Goal: Understand process/instructions: Learn how to perform a task or action

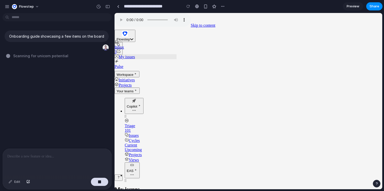
click at [30, 4] on span "Flowstep" at bounding box center [26, 6] width 15 height 5
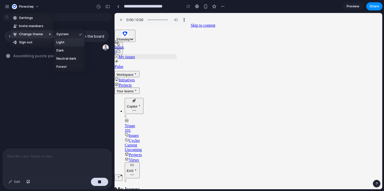
click at [65, 44] on li "Light" at bounding box center [69, 42] width 30 height 8
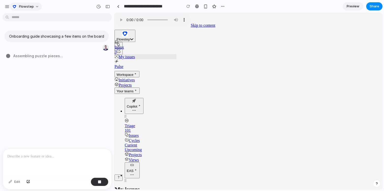
click at [35, 8] on button "Flowstep" at bounding box center [26, 7] width 32 height 8
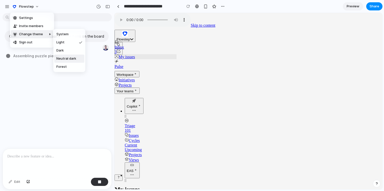
click at [73, 60] on span "Neutral dark" at bounding box center [66, 58] width 20 height 5
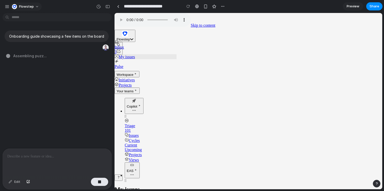
click at [32, 5] on span "Flowstep" at bounding box center [26, 6] width 15 height 5
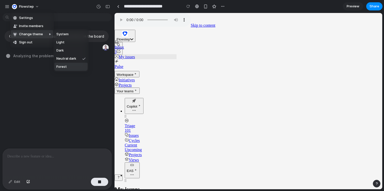
click at [75, 67] on li "Forest" at bounding box center [70, 67] width 33 height 8
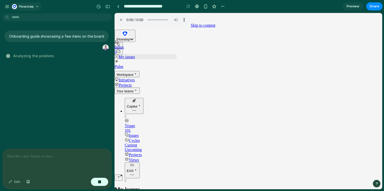
click at [32, 6] on span "Flowstep" at bounding box center [26, 6] width 15 height 5
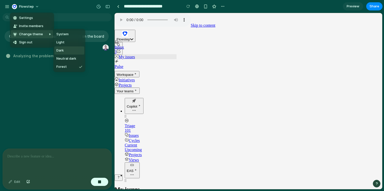
click at [63, 46] on li "Dark" at bounding box center [69, 50] width 30 height 8
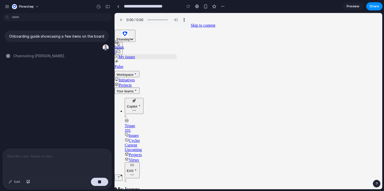
click at [130, 37] on span "Flowstep" at bounding box center [123, 39] width 13 height 4
click at [135, 30] on button "Flowstep" at bounding box center [125, 36] width 21 height 12
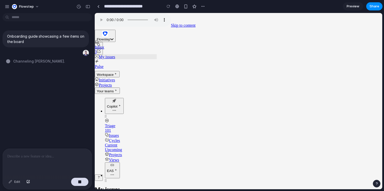
drag, startPoint x: 113, startPoint y: 53, endPoint x: 93, endPoint y: 55, distance: 19.9
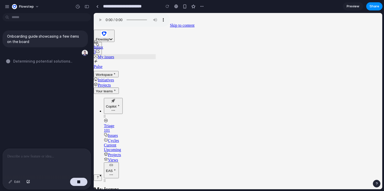
scroll to position [0, 154]
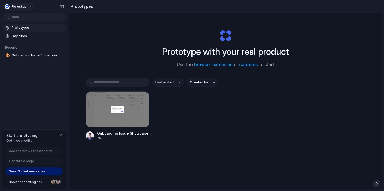
click at [8, 10] on button "Flowstep" at bounding box center [19, 7] width 32 height 8
click at [158, 132] on div "Settings Invite members Change theme Sign out" at bounding box center [192, 95] width 384 height 191
click at [120, 108] on div at bounding box center [118, 109] width 64 height 36
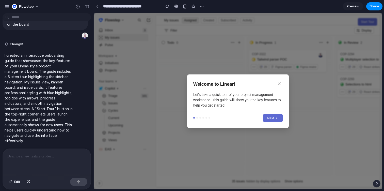
click at [271, 117] on button "Next" at bounding box center [273, 118] width 20 height 8
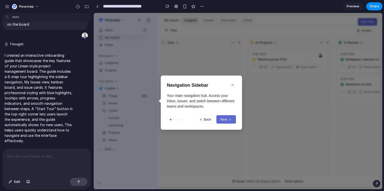
click at [226, 119] on button "Next" at bounding box center [226, 119] width 20 height 8
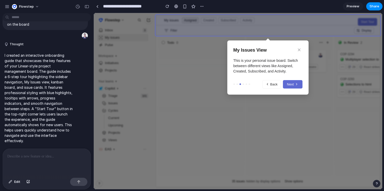
click at [291, 84] on button "Next" at bounding box center [293, 84] width 20 height 8
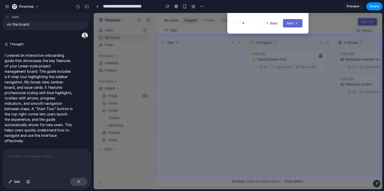
click at [293, 25] on button "Next" at bounding box center [293, 23] width 20 height 8
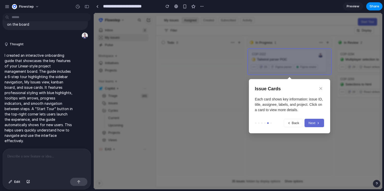
click at [317, 123] on icon at bounding box center [319, 123] width 4 height 4
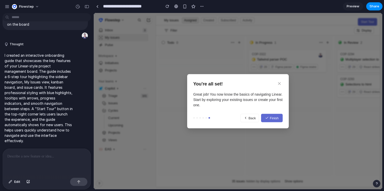
click at [276, 117] on button "Finish" at bounding box center [272, 118] width 22 height 8
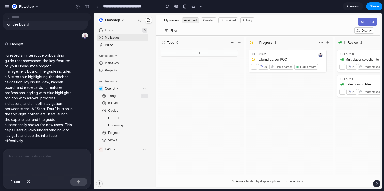
click at [230, 105] on div at bounding box center [201, 178] width 88 height 259
click at [370, 22] on button "Start Tour" at bounding box center [367, 22] width 19 height 8
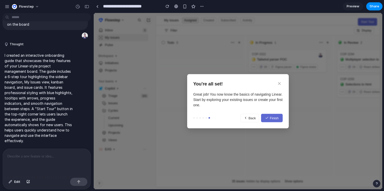
click at [252, 117] on button "Back" at bounding box center [250, 118] width 19 height 8
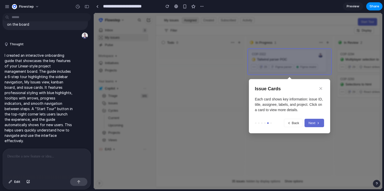
click at [252, 117] on div "Issue Cards Each card shows key information: issue ID, title, assignee, labels,…" at bounding box center [289, 106] width 81 height 54
click at [289, 122] on icon at bounding box center [289, 123] width 4 height 4
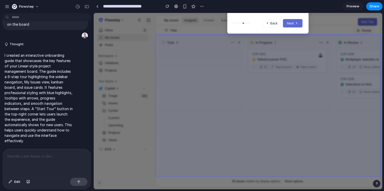
click at [289, 122] on div at bounding box center [238, 101] width 289 height 176
click at [275, 26] on button "Back" at bounding box center [271, 23] width 19 height 8
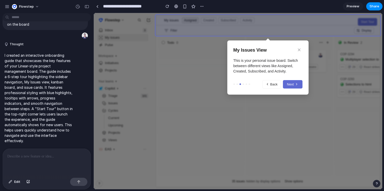
click at [273, 86] on button "Back" at bounding box center [271, 84] width 19 height 8
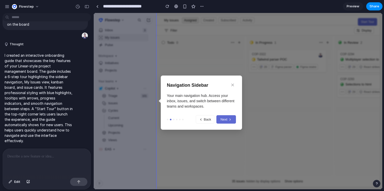
click at [233, 84] on icon at bounding box center [233, 85] width 2 height 2
